Goal: Check status

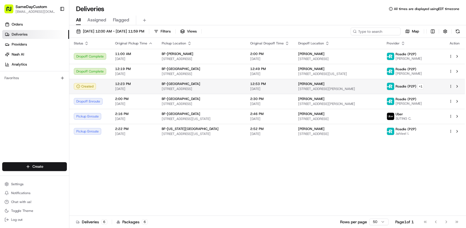
click at [201, 93] on td "BF-Shorewood [STREET_ADDRESS]" at bounding box center [201, 86] width 88 height 15
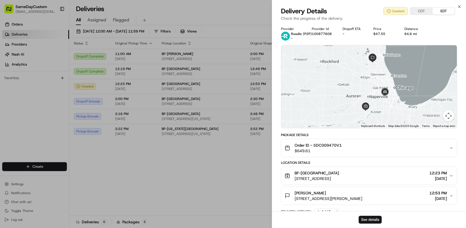
click at [365, 224] on div "See details" at bounding box center [369, 219] width 194 height 17
click at [366, 223] on button "See details" at bounding box center [369, 219] width 23 height 8
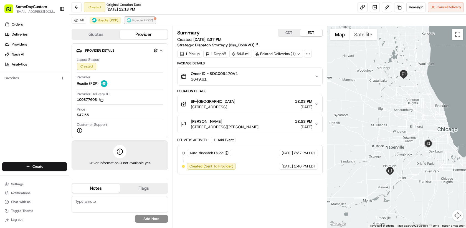
click at [132, 21] on span "Roadie (P2P)" at bounding box center [142, 20] width 21 height 4
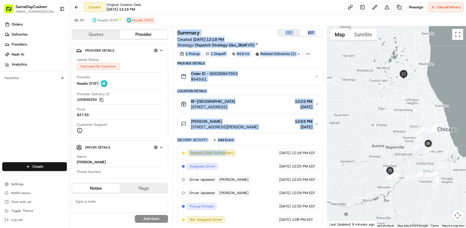
scroll to position [69, 0]
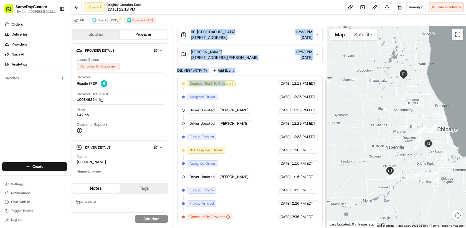
drag, startPoint x: 224, startPoint y: 152, endPoint x: 228, endPoint y: 250, distance: 97.6
click at [228, 227] on html "SameDayCustom info@samedaycustom.com Toggle Sidebar Orders Deliveries Providers…" at bounding box center [233, 114] width 466 height 228
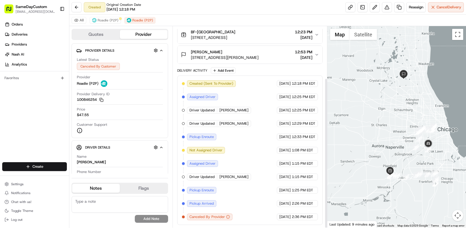
click at [231, 205] on div "Created (Sent To Provider) Roadie (P2P) 08/15/2025 12:18 PM EDT Assigned Driver…" at bounding box center [250, 150] width 136 height 140
drag, startPoint x: 216, startPoint y: 175, endPoint x: 247, endPoint y: 177, distance: 30.8
click at [247, 177] on div "Created (Sent To Provider) Roadie (P2P) 08/15/2025 12:18 PM EDT Assigned Driver…" at bounding box center [250, 150] width 136 height 140
click at [223, 178] on span "Deshawn J." at bounding box center [233, 176] width 29 height 5
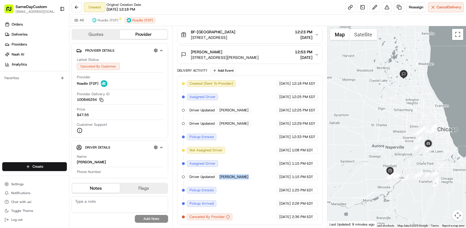
click at [223, 178] on span "Deshawn J." at bounding box center [233, 176] width 29 height 5
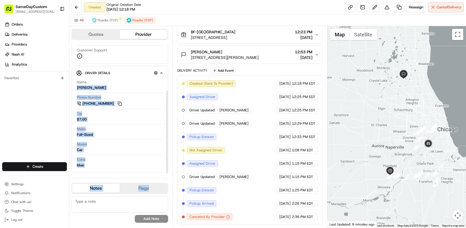
drag, startPoint x: 95, startPoint y: 156, endPoint x: 95, endPoint y: 213, distance: 57.4
click at [95, 214] on div "Quotes Provider Provider Details Hidden ( 4 ) Latest Status Canceled By Custome…" at bounding box center [120, 126] width 103 height 201
click at [112, 148] on div "Model Car" at bounding box center [120, 147] width 86 height 11
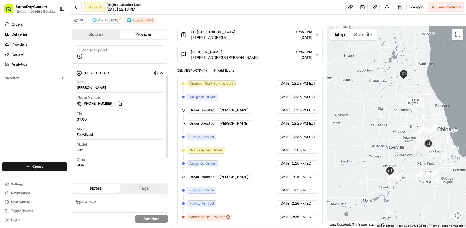
scroll to position [0, 0]
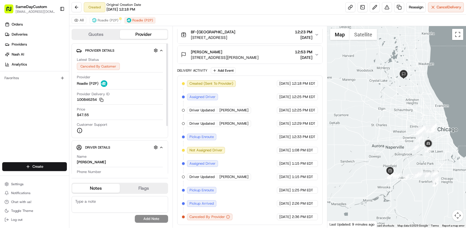
drag, startPoint x: 165, startPoint y: 116, endPoint x: 165, endPoint y: 63, distance: 53.5
click at [166, 63] on div at bounding box center [167, 108] width 2 height 130
click at [109, 29] on div "Quotes Provider" at bounding box center [120, 34] width 96 height 11
click at [108, 35] on button "Quotes" at bounding box center [96, 34] width 48 height 9
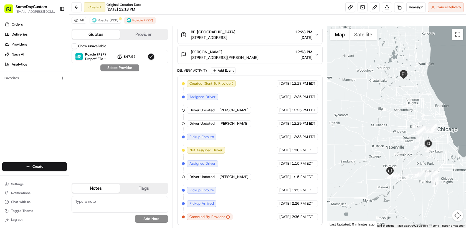
click at [135, 35] on button "Provider" at bounding box center [144, 34] width 48 height 9
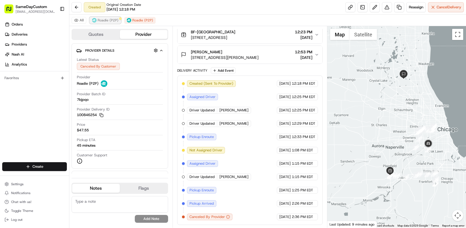
click at [116, 21] on span "Roadie (P2P)" at bounding box center [108, 20] width 21 height 4
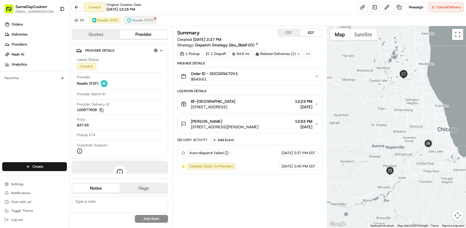
click at [144, 21] on span "Roadie (P2P)" at bounding box center [142, 20] width 21 height 4
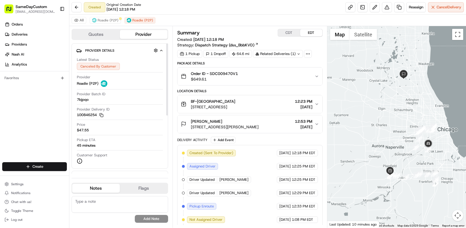
click at [107, 37] on button "Quotes" at bounding box center [96, 34] width 48 height 9
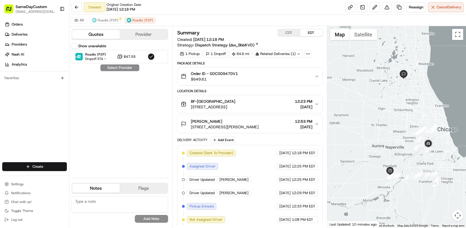
click at [144, 33] on button "Provider" at bounding box center [144, 34] width 48 height 9
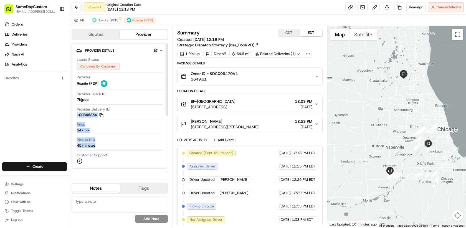
scroll to position [105, 0]
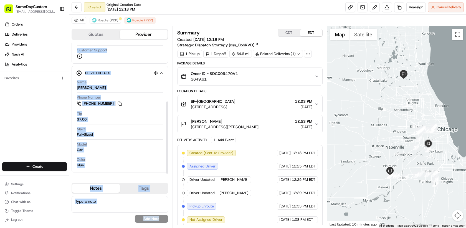
drag, startPoint x: 132, startPoint y: 110, endPoint x: 132, endPoint y: 238, distance: 127.8
click at [132, 227] on html "SameDayCustom info@samedaycustom.com Toggle Sidebar Orders Deliveries Providers…" at bounding box center [233, 114] width 466 height 228
click at [131, 135] on div "Make Full-Sized" at bounding box center [120, 131] width 86 height 11
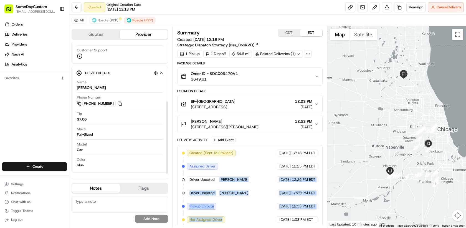
scroll to position [69, 0]
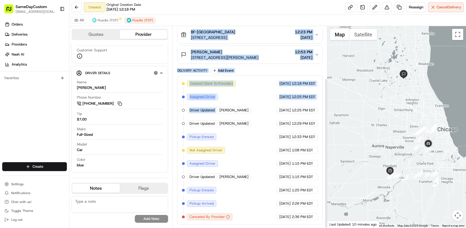
drag, startPoint x: 225, startPoint y: 173, endPoint x: 226, endPoint y: 250, distance: 76.8
click at [226, 227] on html "SameDayCustom info@samedaycustom.com Toggle Sidebar Orders Deliveries Providers…" at bounding box center [233, 114] width 466 height 228
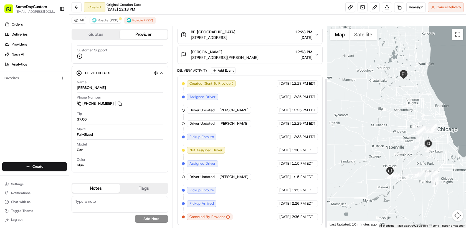
click at [241, 180] on div "Created (Sent To Provider) Roadie (P2P) 08/15/2025 12:18 PM EDT Assigned Driver…" at bounding box center [250, 150] width 136 height 140
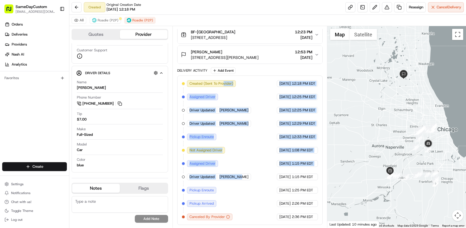
drag, startPoint x: 239, startPoint y: 178, endPoint x: 226, endPoint y: 82, distance: 97.3
click at [226, 82] on div "Created (Sent To Provider) Roadie (P2P) 08/15/2025 12:18 PM EDT Assigned Driver…" at bounding box center [250, 150] width 136 height 140
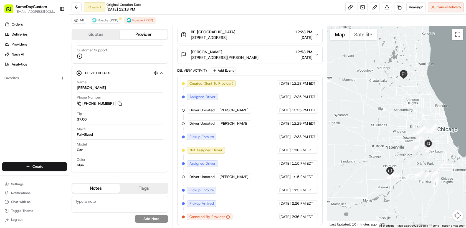
click at [228, 99] on div "Created (Sent To Provider) Roadie (P2P) 08/15/2025 12:18 PM EDT Assigned Driver…" at bounding box center [250, 150] width 136 height 140
click at [107, 38] on button "Quotes" at bounding box center [96, 34] width 48 height 9
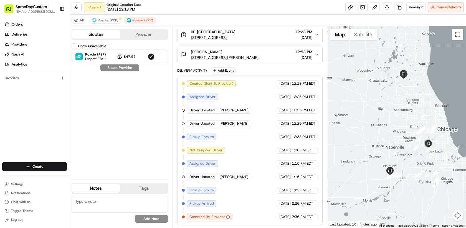
click at [152, 34] on button "Provider" at bounding box center [144, 34] width 48 height 9
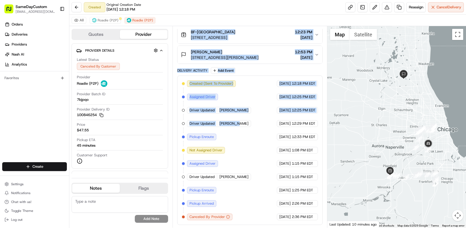
drag, startPoint x: 240, startPoint y: 136, endPoint x: 246, endPoint y: 249, distance: 114.0
click at [246, 227] on html "SameDayCustom info@samedaycustom.com Toggle Sidebar Orders Deliveries Providers…" at bounding box center [233, 114] width 466 height 228
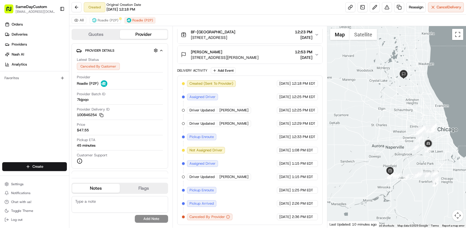
click at [235, 196] on div "Created (Sent To Provider) Roadie (P2P) 08/15/2025 12:18 PM EDT Assigned Driver…" at bounding box center [250, 150] width 136 height 140
drag, startPoint x: 216, startPoint y: 124, endPoint x: 241, endPoint y: 123, distance: 25.5
click at [241, 123] on div "Created (Sent To Provider) Roadie (P2P) 08/15/2025 12:18 PM EDT Assigned Driver…" at bounding box center [250, 150] width 136 height 140
click at [183, 122] on div at bounding box center [183, 123] width 3 height 3
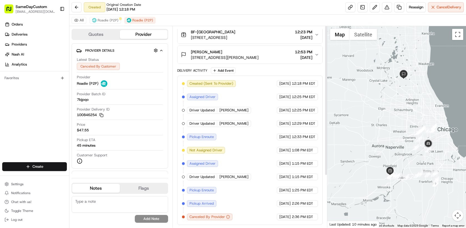
scroll to position [0, 0]
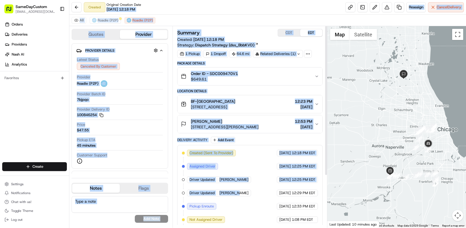
drag, startPoint x: 239, startPoint y: 125, endPoint x: 209, endPoint y: -1, distance: 129.7
click at [209, 0] on html "SameDayCustom info@samedaycustom.com Toggle Sidebar Orders Deliveries Providers…" at bounding box center [233, 114] width 466 height 228
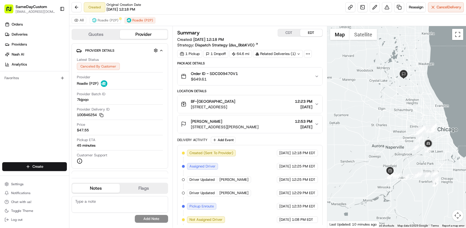
click at [243, 152] on div "Created (Sent To Provider) Roadie (P2P) 08/15/2025 12:18 PM EDT Assigned Driver…" at bounding box center [250, 219] width 136 height 140
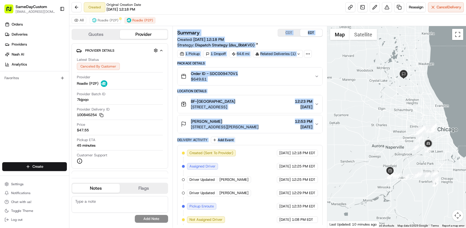
scroll to position [69, 0]
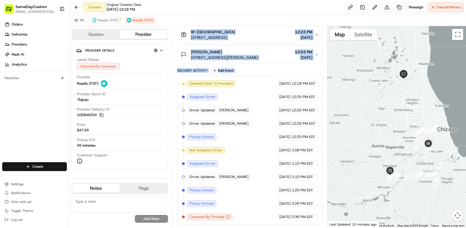
drag, startPoint x: 233, startPoint y: 148, endPoint x: 235, endPoint y: 250, distance: 102.0
click at [235, 227] on html "SameDayCustom info@samedaycustom.com Toggle Sidebar Orders Deliveries Providers…" at bounding box center [233, 114] width 466 height 228
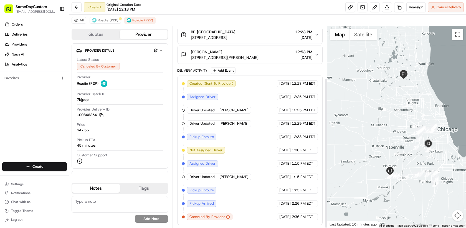
click at [243, 192] on div "Created (Sent To Provider) Roadie (P2P) 08/15/2025 12:18 PM EDT Assigned Driver…" at bounding box center [250, 150] width 136 height 140
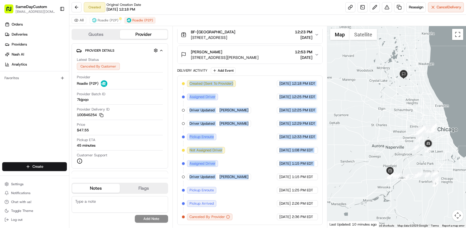
drag, startPoint x: 243, startPoint y: 192, endPoint x: 238, endPoint y: 75, distance: 117.1
click at [238, 76] on div "Created (Sent To Provider) Roadie (P2P) 08/15/2025 12:18 PM EDT Assigned Driver…" at bounding box center [249, 149] width 145 height 149
click at [239, 88] on div "Created (Sent To Provider) Roadie (P2P) 08/15/2025 12:18 PM EDT Assigned Driver…" at bounding box center [250, 150] width 136 height 140
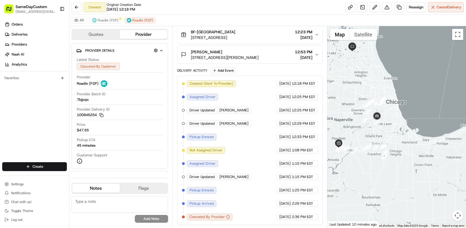
drag, startPoint x: 415, startPoint y: 155, endPoint x: 366, endPoint y: 127, distance: 57.5
click at [364, 127] on div at bounding box center [396, 126] width 139 height 201
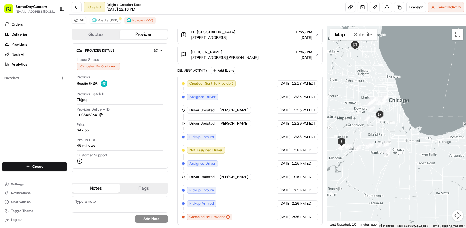
click at [366, 127] on div at bounding box center [396, 126] width 139 height 201
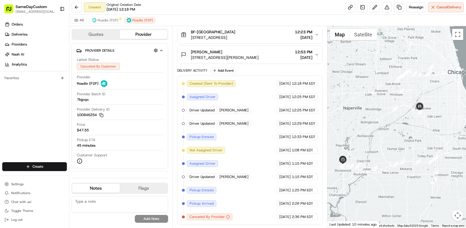
drag, startPoint x: 360, startPoint y: 122, endPoint x: 387, endPoint y: 120, distance: 26.7
click at [387, 120] on div at bounding box center [396, 126] width 139 height 201
drag, startPoint x: 187, startPoint y: 125, endPoint x: 236, endPoint y: 125, distance: 49.3
click at [237, 125] on div "Driver Updated Deanna R." at bounding box center [219, 123] width 64 height 7
click at [234, 127] on div "Created (Sent To Provider) Roadie (P2P) 08/15/2025 12:18 PM EDT Assigned Driver…" at bounding box center [250, 150] width 136 height 140
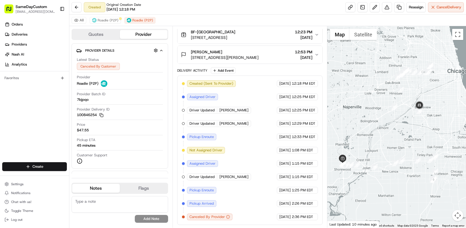
click at [231, 120] on div "Driver Updated Deanna R." at bounding box center [219, 123] width 64 height 7
click at [112, 19] on span "Roadie (P2P)" at bounding box center [108, 20] width 21 height 4
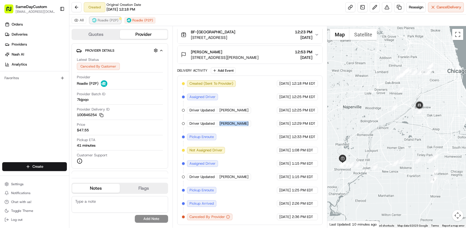
scroll to position [0, 0]
